Goal: Information Seeking & Learning: Learn about a topic

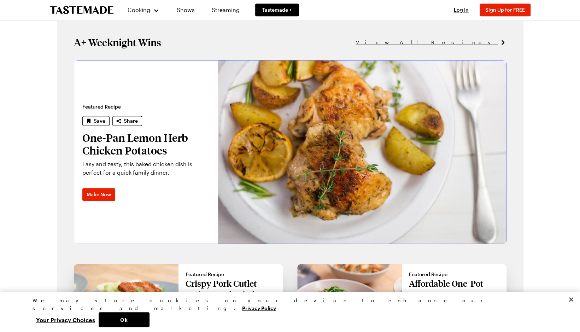
scroll to position [434, 0]
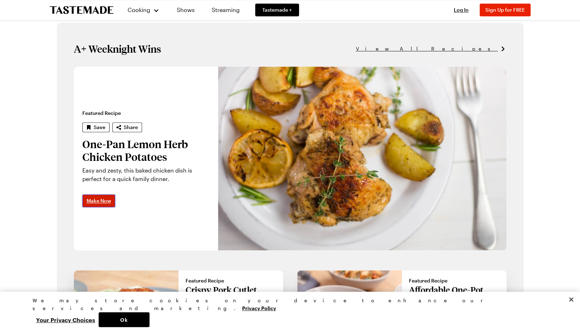
click at [111, 204] on span "Make Now" at bounding box center [99, 200] width 24 height 7
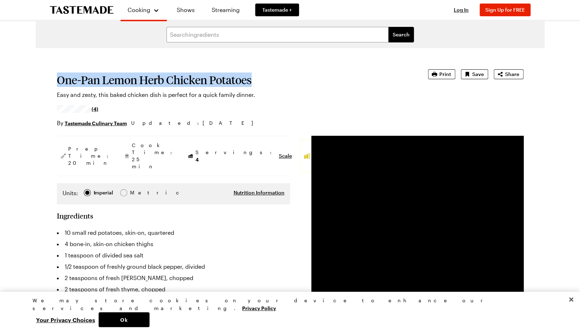
drag, startPoint x: 67, startPoint y: 93, endPoint x: 323, endPoint y: 97, distance: 256.4
click at [324, 86] on h1 "One-Pan Lemon Herb Chicken Potatoes" at bounding box center [232, 80] width 351 height 13
drag, startPoint x: 323, startPoint y: 97, endPoint x: 285, endPoint y: 91, distance: 38.7
copy h1 "One-Pan Lemon Herb Chicken Potatoes"
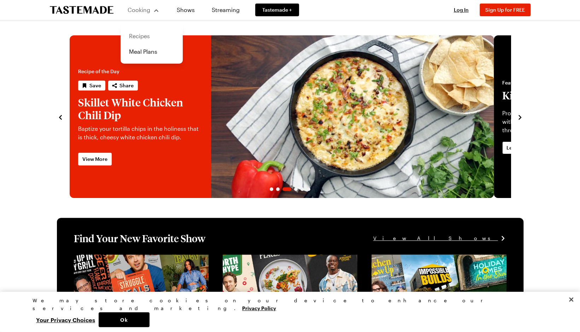
click at [153, 41] on link "Recipes" at bounding box center [152, 36] width 54 height 16
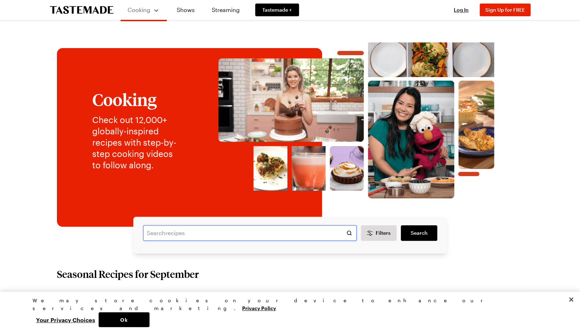
click at [234, 241] on input "text" at bounding box center [250, 233] width 214 height 16
type input "[PERSON_NAME]"
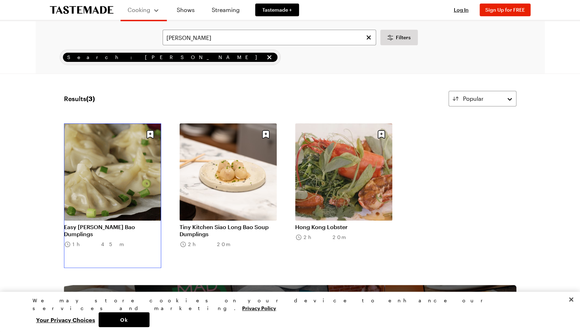
click at [121, 223] on link "Easy [PERSON_NAME] Bao Dumplings" at bounding box center [112, 230] width 97 height 14
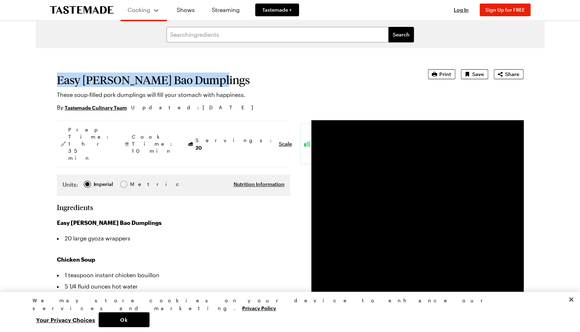
drag, startPoint x: 63, startPoint y: 95, endPoint x: 253, endPoint y: 101, distance: 191.0
click at [253, 86] on h1 "Easy [PERSON_NAME] Bao Dumplings" at bounding box center [232, 80] width 351 height 13
drag, startPoint x: 253, startPoint y: 101, endPoint x: 244, endPoint y: 97, distance: 10.4
copy h1 "Easy [PERSON_NAME] Bao Dumplings"
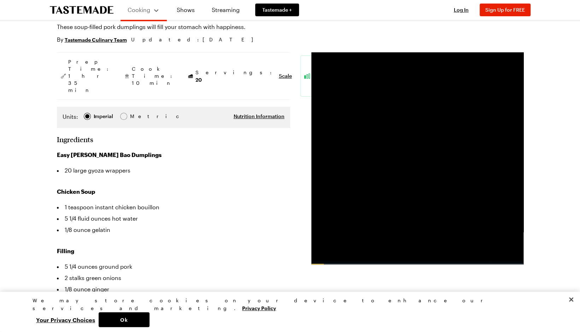
scroll to position [71, 0]
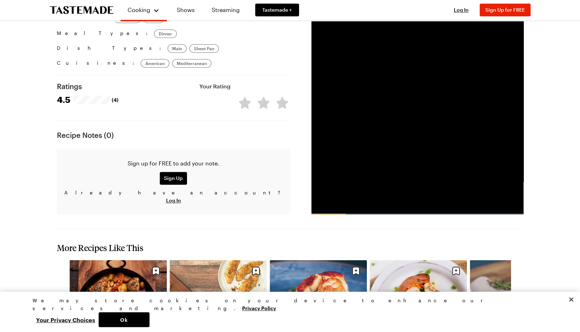
scroll to position [707, 0]
